Goal: Check status: Check status

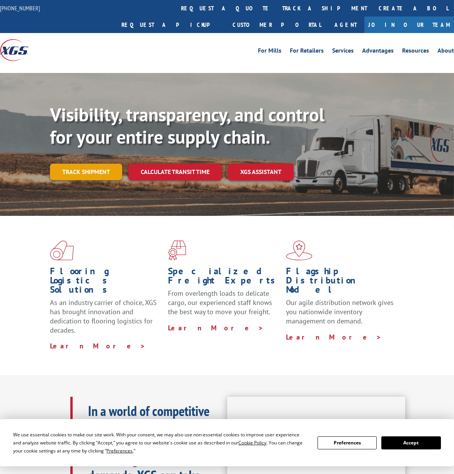
click at [93, 164] on link "Track shipment" at bounding box center [86, 172] width 72 height 16
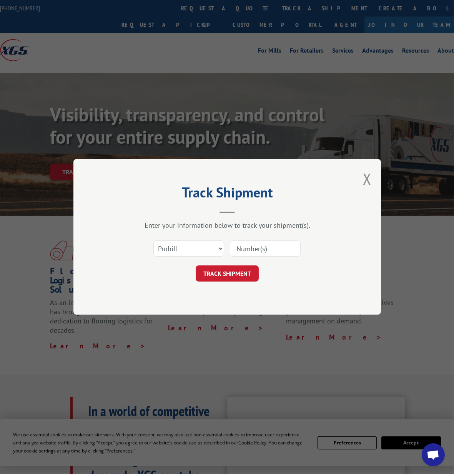
click at [270, 247] on input at bounding box center [265, 249] width 71 height 16
click at [268, 250] on input at bounding box center [265, 249] width 71 height 16
paste input "17009405"
type input "17009405"
click at [241, 277] on button "TRACK SHIPMENT" at bounding box center [227, 274] width 63 height 16
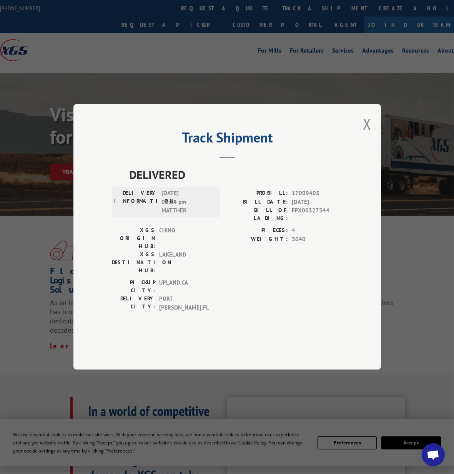
click at [164, 215] on span "[DATE] 01:14 pm MATTHER" at bounding box center [187, 203] width 52 height 26
click at [185, 216] on span "[DATE] 01:14 pm MATTHER" at bounding box center [187, 203] width 52 height 26
copy span "[DATE]"
click at [367, 134] on button "Close modal" at bounding box center [367, 124] width 8 height 20
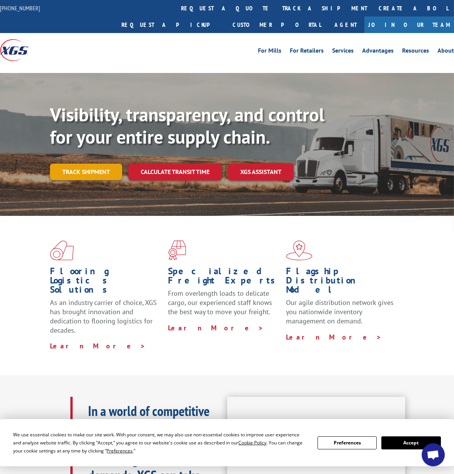
click at [83, 164] on link "Track shipment" at bounding box center [86, 172] width 72 height 16
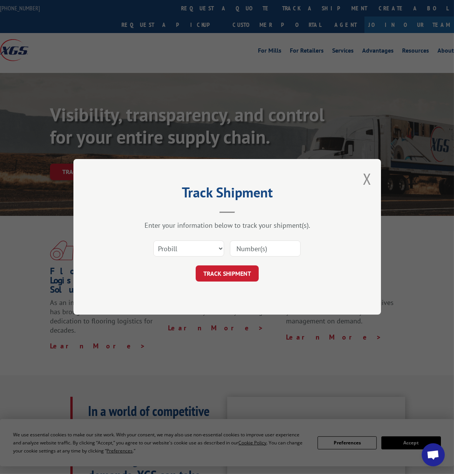
click at [255, 249] on input at bounding box center [265, 249] width 71 height 16
paste input "17633895"
type input "17633895"
click at [246, 274] on button "TRACK SHIPMENT" at bounding box center [227, 274] width 63 height 16
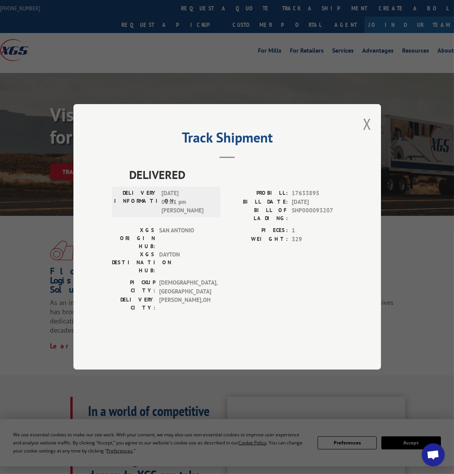
click at [165, 214] on span "[DATE] 01:01 pm [PERSON_NAME]" at bounding box center [187, 203] width 52 height 26
click at [181, 216] on span "[DATE] 01:01 pm [PERSON_NAME]" at bounding box center [187, 203] width 52 height 26
copy span "[DATE]"
click at [364, 134] on button "Close modal" at bounding box center [367, 124] width 8 height 20
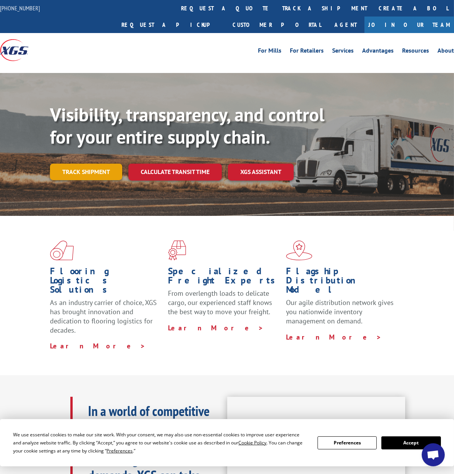
click at [75, 164] on link "Track shipment" at bounding box center [86, 172] width 72 height 16
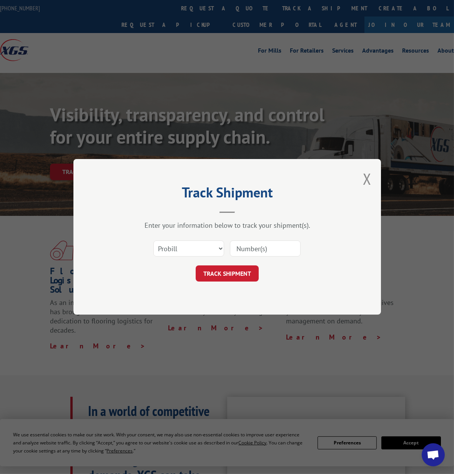
click at [260, 247] on input at bounding box center [265, 249] width 71 height 16
paste input "17501786"
type input "17501786"
click at [230, 268] on button "TRACK SHIPMENT" at bounding box center [227, 274] width 63 height 16
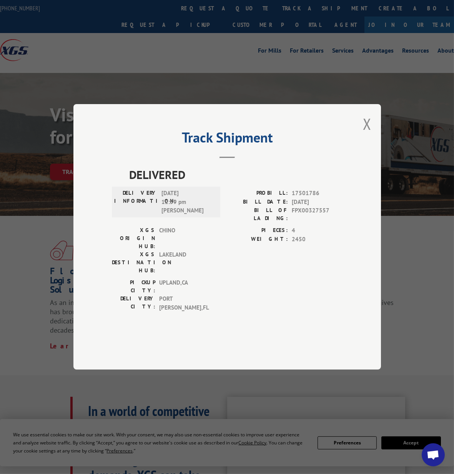
click at [161, 216] on div "DELIVERY INFORMATION: [DATE] 12:59 pm [PERSON_NAME]" at bounding box center [166, 203] width 104 height 26
click at [165, 214] on span "[DATE] 12:59 pm [PERSON_NAME]" at bounding box center [187, 203] width 52 height 26
click at [182, 216] on span "[DATE] 12:59 pm [PERSON_NAME]" at bounding box center [187, 203] width 52 height 26
copy span "[DATE]"
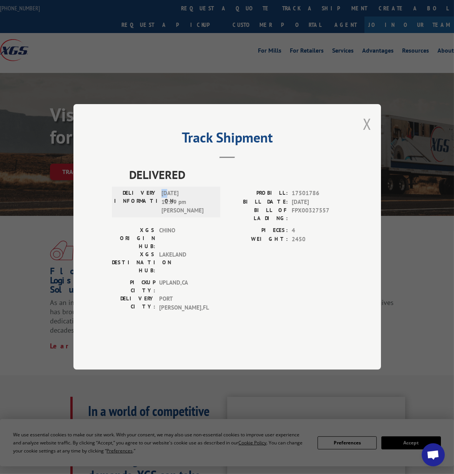
click at [368, 134] on button "Close modal" at bounding box center [367, 124] width 8 height 20
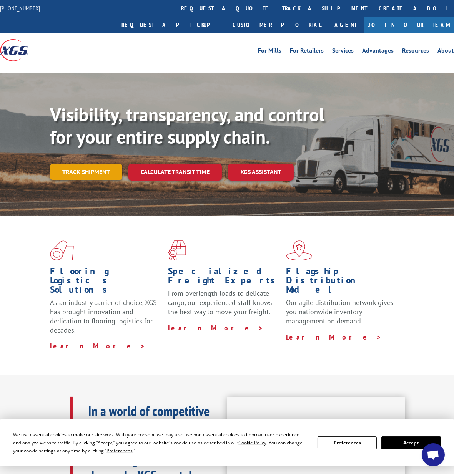
click at [64, 164] on link "Track shipment" at bounding box center [86, 172] width 72 height 16
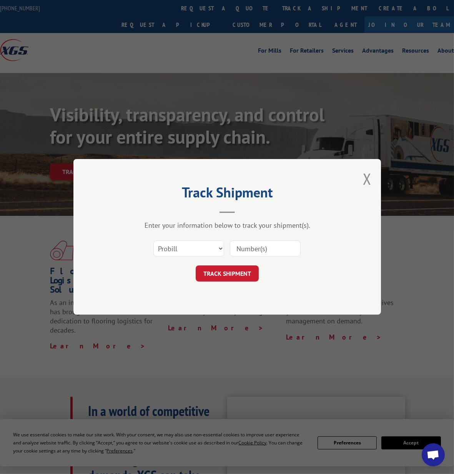
click at [251, 248] on input at bounding box center [265, 249] width 71 height 16
paste input "16609659"
type input "16609659"
click at [234, 282] on div "Track Shipment Enter your information below to track your shipment(s). Select c…" at bounding box center [227, 237] width 308 height 156
click at [233, 279] on button "TRACK SHIPMENT" at bounding box center [227, 274] width 63 height 16
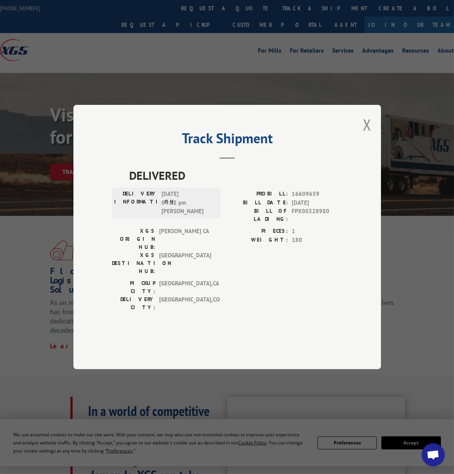
click at [165, 216] on span "[DATE] 04:12 pm [PERSON_NAME]" at bounding box center [187, 203] width 52 height 26
click at [181, 214] on span "[DATE] 04:12 pm [PERSON_NAME]" at bounding box center [187, 203] width 52 height 26
copy span "[DATE]"
click at [369, 135] on button "Close modal" at bounding box center [367, 125] width 8 height 20
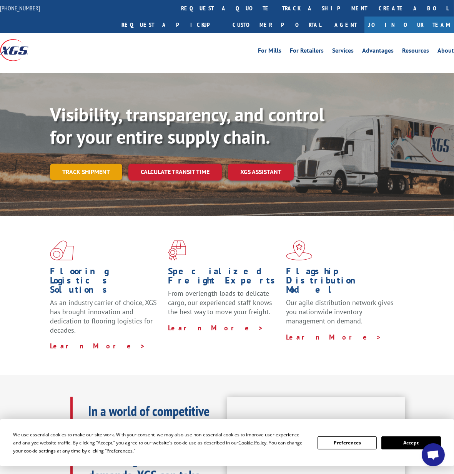
click at [92, 164] on link "Track shipment" at bounding box center [86, 172] width 72 height 16
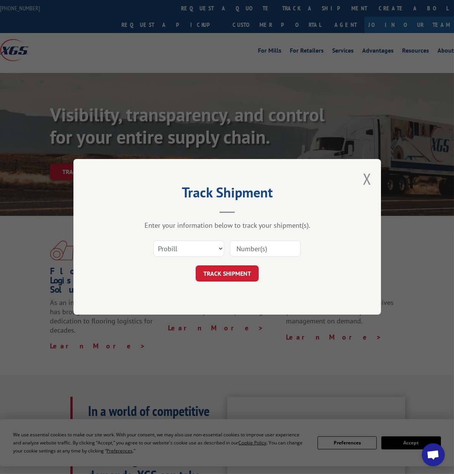
click at [266, 249] on input at bounding box center [265, 249] width 71 height 16
paste input "16609687"
type input "16609687"
click at [230, 278] on button "TRACK SHIPMENT" at bounding box center [227, 274] width 63 height 16
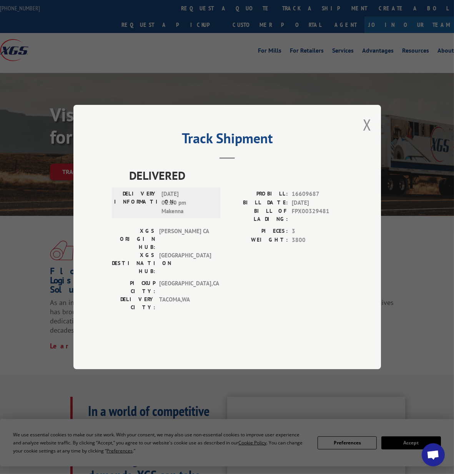
click at [162, 216] on span "[DATE] 02:10 pm Makenna" at bounding box center [187, 203] width 52 height 26
click at [186, 216] on span "[DATE] 02:10 pm Makenna" at bounding box center [187, 203] width 52 height 26
copy span "[DATE]"
click at [363, 135] on button "Close modal" at bounding box center [367, 125] width 8 height 20
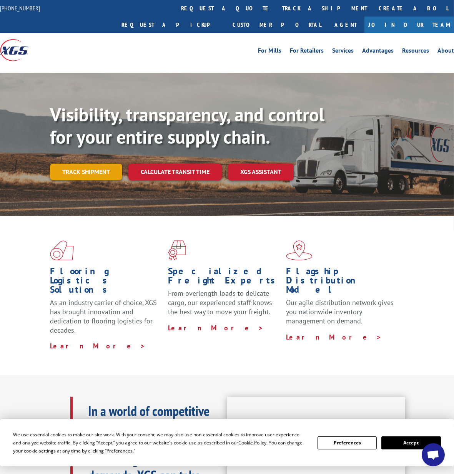
click at [78, 164] on link "Track shipment" at bounding box center [86, 172] width 72 height 16
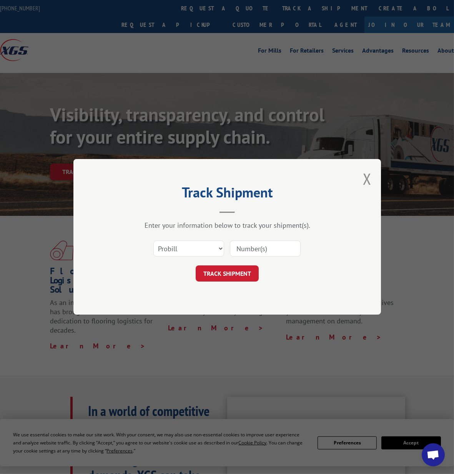
click at [260, 248] on input at bounding box center [265, 249] width 71 height 16
paste input "16609660"
type input "16609660"
click at [244, 278] on button "TRACK SHIPMENT" at bounding box center [227, 274] width 63 height 16
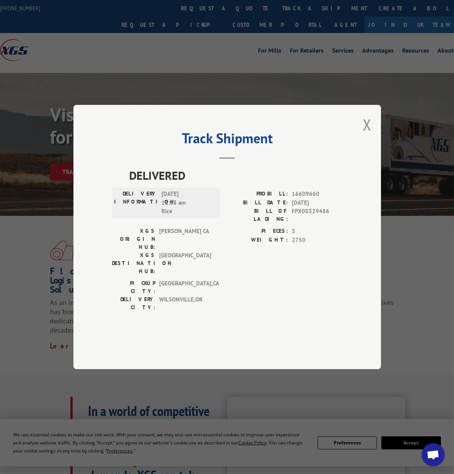
click at [163, 216] on span "[DATE] 11:33 am Rice" at bounding box center [187, 203] width 52 height 26
click at [187, 216] on span "[DATE] 11:33 am Rice" at bounding box center [187, 203] width 52 height 26
copy span "[DATE]"
click at [366, 135] on button "Close modal" at bounding box center [367, 125] width 8 height 20
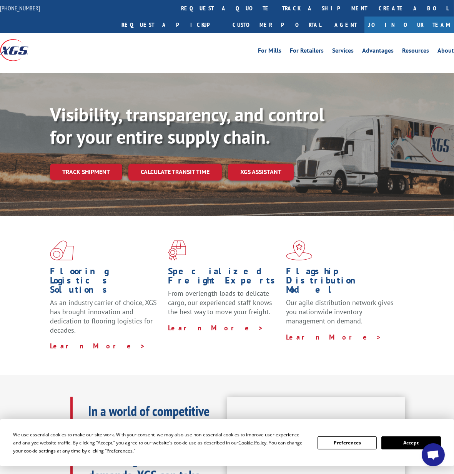
click at [78, 165] on div "Visibility, transparency, and control for your entire supply chain. Track shipm…" at bounding box center [252, 157] width 404 height 107
click at [82, 164] on link "Track shipment" at bounding box center [86, 172] width 72 height 16
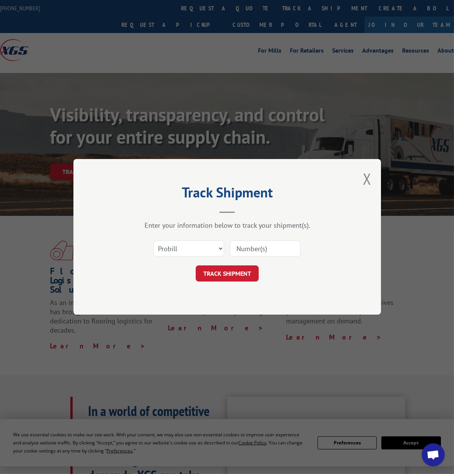
click at [255, 246] on input at bounding box center [265, 249] width 71 height 16
paste input "PU00067524"
type input "PU00067524"
click at [237, 275] on button "TRACK SHIPMENT" at bounding box center [227, 274] width 63 height 16
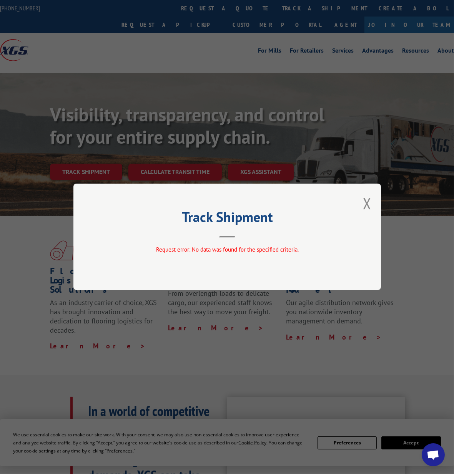
drag, startPoint x: 366, startPoint y: 206, endPoint x: 339, endPoint y: 210, distance: 27.6
click at [367, 206] on button "Close modal" at bounding box center [367, 203] width 8 height 20
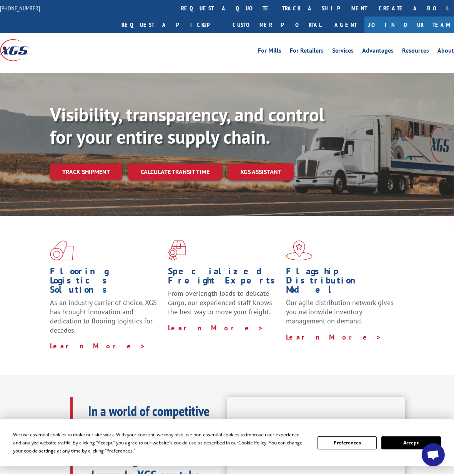
click at [82, 164] on link "Track shipment" at bounding box center [86, 172] width 72 height 16
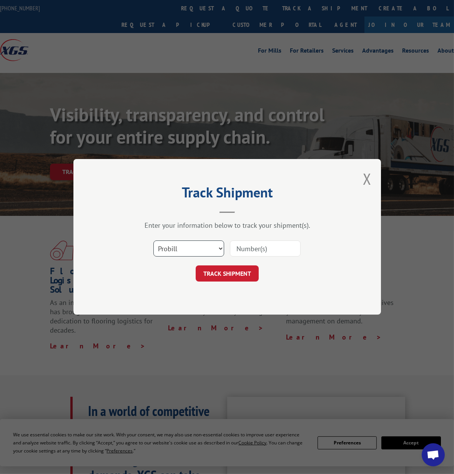
click at [189, 241] on select "Select category... Probill BOL PO" at bounding box center [188, 249] width 71 height 16
select select "bol"
click at [153, 241] on select "Select category... Probill BOL PO" at bounding box center [188, 249] width 71 height 16
click at [276, 250] on input at bounding box center [265, 249] width 71 height 16
paste input "FPX00330375"
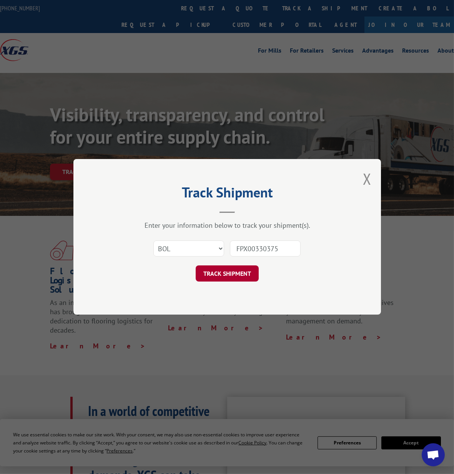
type input "FPX00330375"
click at [240, 280] on button "TRACK SHIPMENT" at bounding box center [227, 274] width 63 height 16
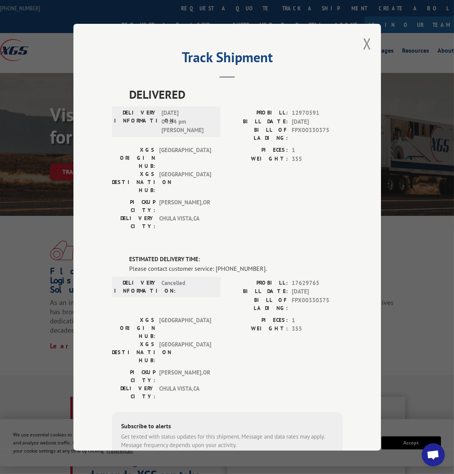
click at [161, 109] on span "[DATE] 04:34 pm [PERSON_NAME]" at bounding box center [187, 122] width 52 height 26
click at [179, 111] on span "[DATE] 04:34 pm [PERSON_NAME]" at bounding box center [187, 122] width 52 height 26
copy span "[DATE]"
click at [363, 38] on button "Close modal" at bounding box center [367, 43] width 8 height 20
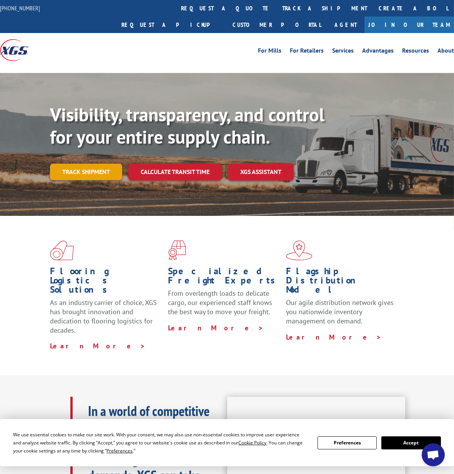
click at [80, 164] on link "Track shipment" at bounding box center [86, 172] width 72 height 16
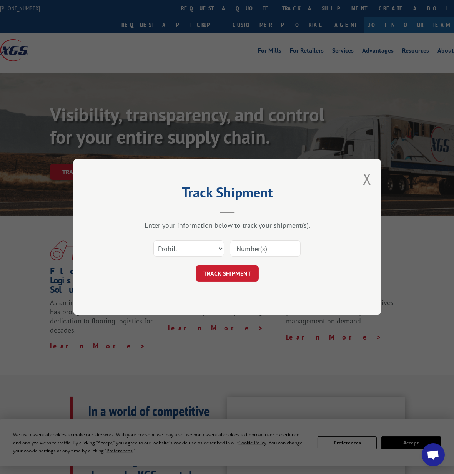
click at [263, 252] on input at bounding box center [265, 249] width 71 height 16
paste input "16609648"
type input "16609648"
click at [244, 277] on button "TRACK SHIPMENT" at bounding box center [227, 274] width 63 height 16
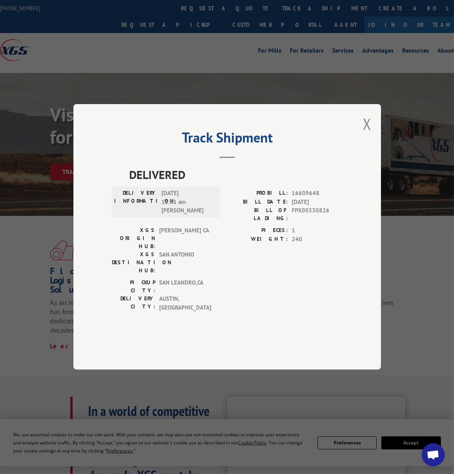
click at [161, 214] on div "DELIVERY INFORMATION: [DATE] 11:31 am [PERSON_NAME]" at bounding box center [166, 203] width 104 height 26
click at [182, 215] on span "[DATE] 11:31 am [PERSON_NAME]" at bounding box center [187, 203] width 52 height 26
copy span "[DATE]"
click at [367, 134] on button "Close modal" at bounding box center [367, 124] width 8 height 20
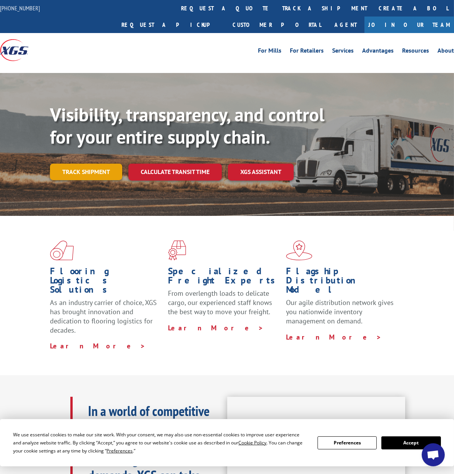
click at [82, 164] on link "Track shipment" at bounding box center [86, 172] width 72 height 16
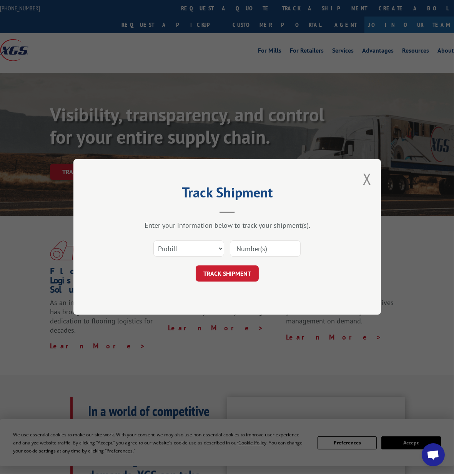
click at [262, 249] on input at bounding box center [265, 249] width 71 height 16
paste input "17496443"
type input "17496443"
click at [236, 276] on button "TRACK SHIPMENT" at bounding box center [227, 274] width 63 height 16
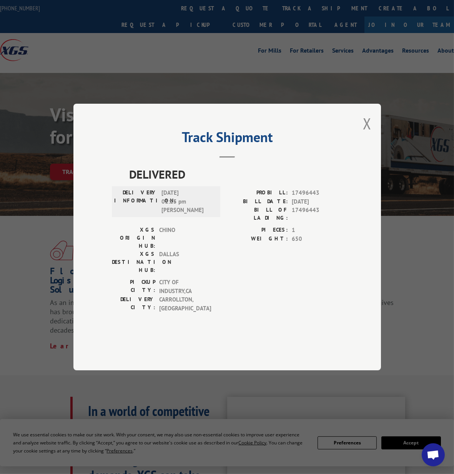
click at [161, 210] on div "DELIVERY INFORMATION: [DATE] 01:25 pm [PERSON_NAME]" at bounding box center [166, 202] width 104 height 26
click at [164, 210] on span "[DATE] 01:25 pm [PERSON_NAME]" at bounding box center [187, 202] width 52 height 26
click at [163, 210] on span "[DATE] 01:25 pm [PERSON_NAME]" at bounding box center [187, 202] width 52 height 26
click at [176, 206] on div "DELIVERY INFORMATION: [DATE] 01:25 pm [PERSON_NAME]" at bounding box center [166, 201] width 108 height 31
click at [180, 209] on span "[DATE] 01:25 pm [PERSON_NAME]" at bounding box center [187, 202] width 52 height 26
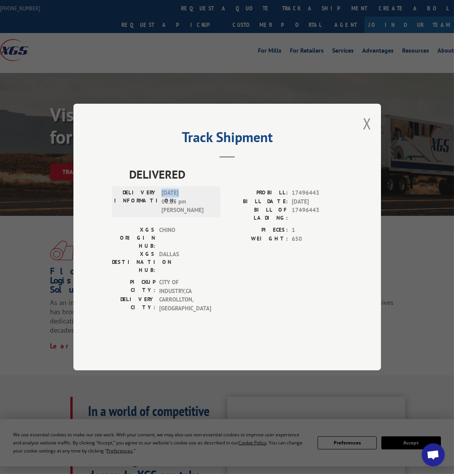
copy span "[DATE]"
click at [364, 134] on button "Close modal" at bounding box center [367, 123] width 8 height 20
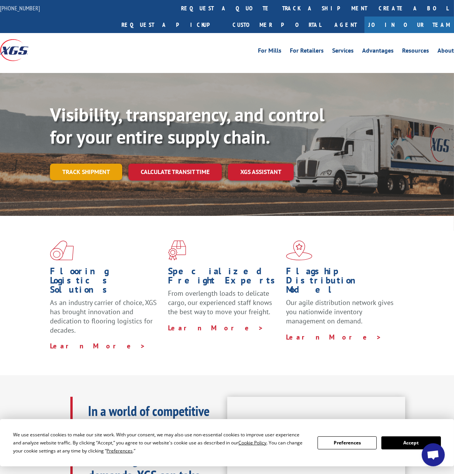
click at [105, 164] on link "Track shipment" at bounding box center [86, 172] width 72 height 16
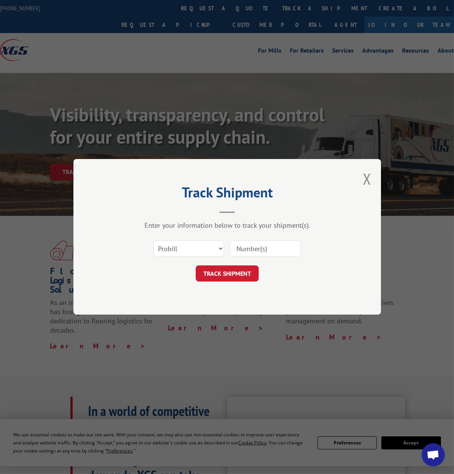
click at [268, 245] on input at bounding box center [265, 249] width 71 height 16
paste input "17496732"
type input "17496732"
click at [248, 277] on button "TRACK SHIPMENT" at bounding box center [227, 274] width 63 height 16
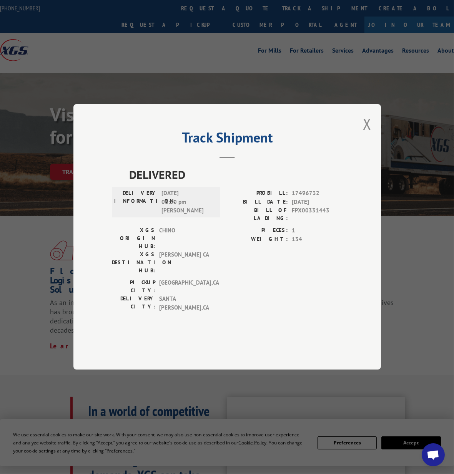
click at [166, 216] on span "[DATE] 06:50 pm [PERSON_NAME]" at bounding box center [187, 203] width 52 height 26
click at [183, 214] on span "[DATE] 06:50 pm [PERSON_NAME]" at bounding box center [187, 203] width 52 height 26
copy span "[DATE]"
click at [371, 134] on button "Close modal" at bounding box center [367, 124] width 8 height 20
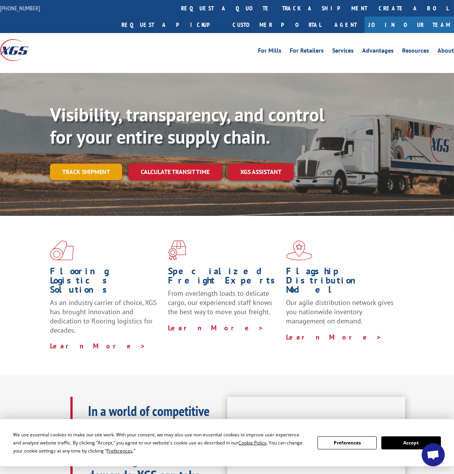
click at [88, 164] on link "Track shipment" at bounding box center [86, 172] width 72 height 16
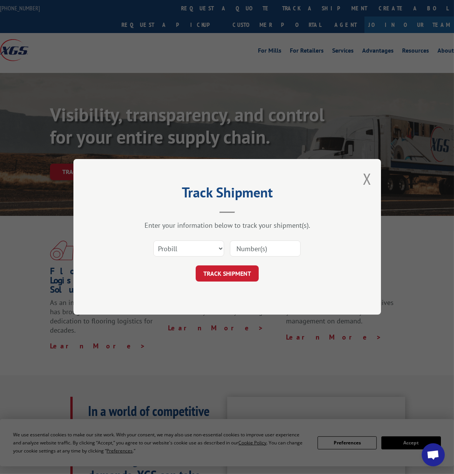
click at [261, 243] on input at bounding box center [265, 249] width 71 height 16
paste input "17496554"
type input "17496554"
click at [233, 274] on button "TRACK SHIPMENT" at bounding box center [227, 274] width 63 height 16
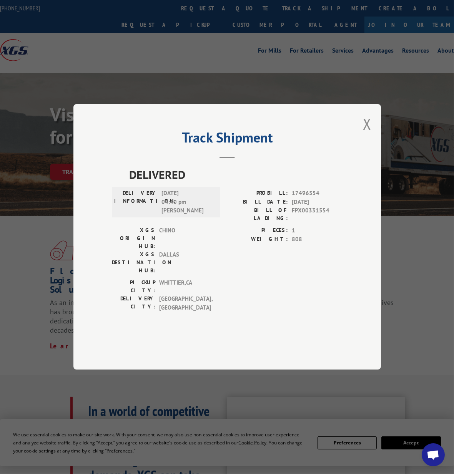
click at [164, 215] on span "[DATE] 04:40 pm [PERSON_NAME]" at bounding box center [187, 203] width 52 height 26
click at [193, 216] on span "[DATE] 04:40 pm [PERSON_NAME]" at bounding box center [187, 203] width 52 height 26
drag, startPoint x: 367, startPoint y: 143, endPoint x: 263, endPoint y: 163, distance: 106.3
click at [367, 134] on button "Close modal" at bounding box center [367, 124] width 8 height 20
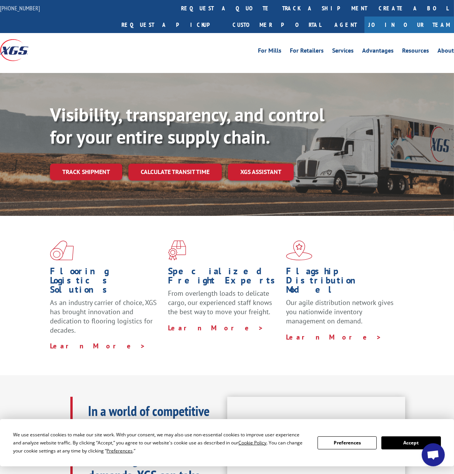
click at [87, 164] on link "Track shipment" at bounding box center [86, 172] width 72 height 16
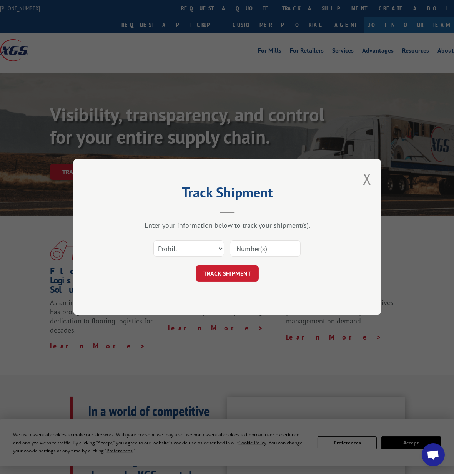
click at [273, 247] on input at bounding box center [265, 249] width 71 height 16
paste input "17496409"
type input "17496409"
click at [237, 272] on button "TRACK SHIPMENT" at bounding box center [227, 274] width 63 height 16
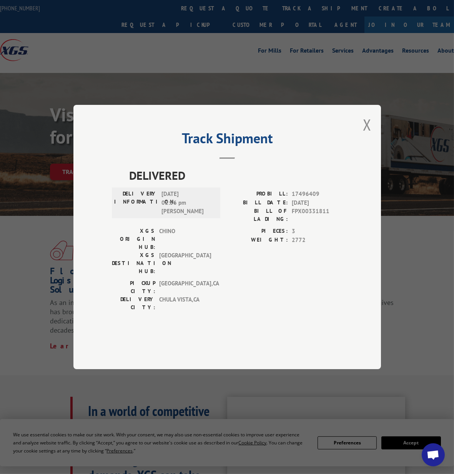
click at [162, 213] on span "[DATE] 02:56 pm [PERSON_NAME]" at bounding box center [187, 203] width 52 height 26
click at [184, 216] on span "[DATE] 02:56 pm [PERSON_NAME]" at bounding box center [187, 203] width 52 height 26
click at [372, 151] on div "Track Shipment DELIVERED DELIVERY INFORMATION: [DATE] 02:56 pm [PERSON_NAME] PR…" at bounding box center [227, 237] width 308 height 265
click at [371, 135] on button "Close modal" at bounding box center [367, 125] width 8 height 20
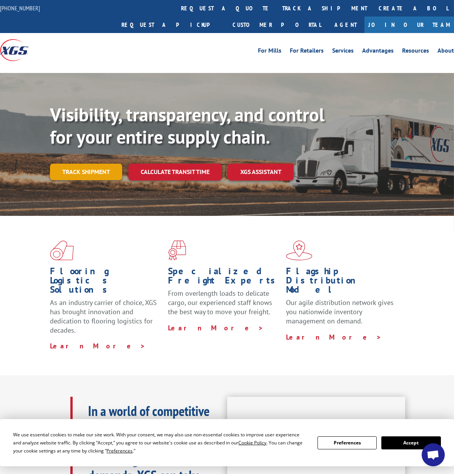
click at [83, 164] on link "Track shipment" at bounding box center [86, 172] width 72 height 16
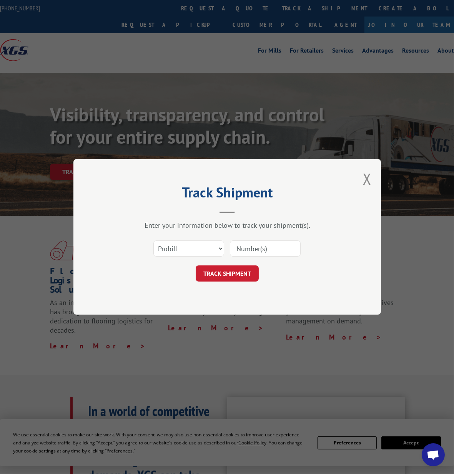
click at [280, 248] on input at bounding box center [265, 249] width 71 height 16
paste input "16229818"
type input "16229818"
click at [235, 275] on button "TRACK SHIPMENT" at bounding box center [227, 274] width 63 height 16
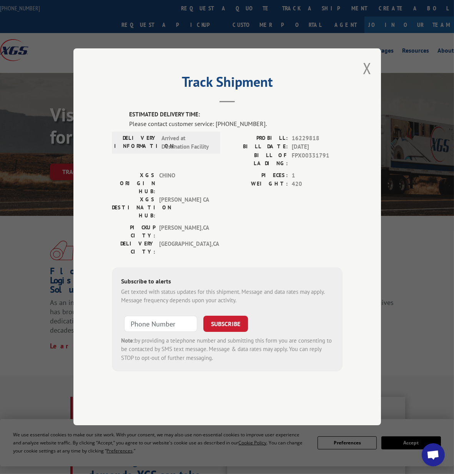
click at [367, 78] on button "Close modal" at bounding box center [367, 68] width 8 height 20
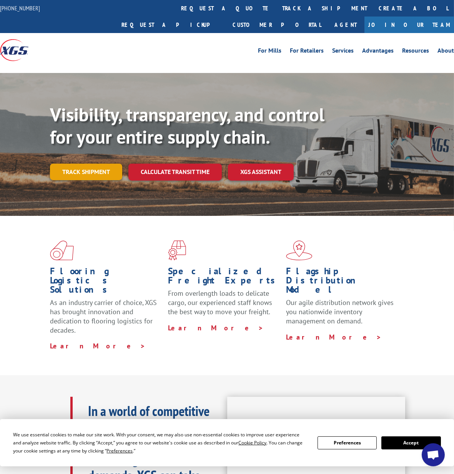
click at [84, 164] on link "Track shipment" at bounding box center [86, 172] width 72 height 16
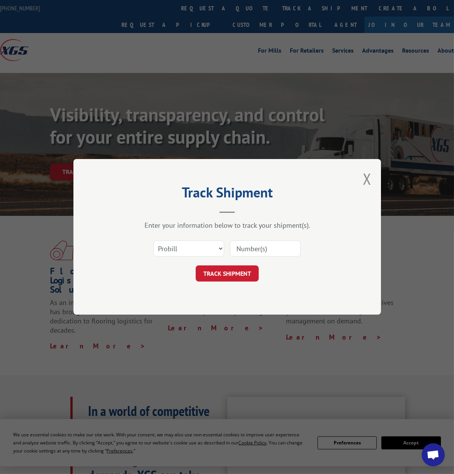
click at [258, 246] on input at bounding box center [265, 249] width 71 height 16
paste input "16566613"
type input "16566613"
click at [222, 268] on button "TRACK SHIPMENT" at bounding box center [227, 274] width 63 height 16
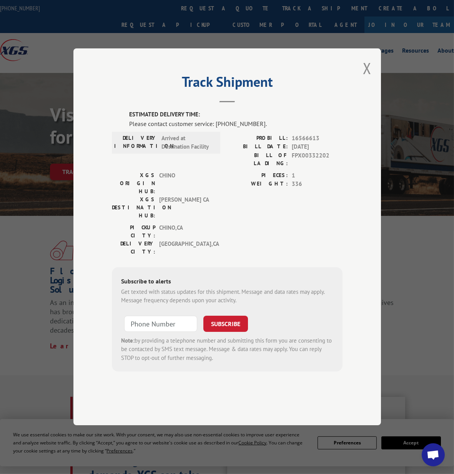
click at [300, 103] on header "Track Shipment" at bounding box center [227, 90] width 231 height 26
click at [366, 78] on button "Close modal" at bounding box center [367, 68] width 8 height 20
